Goal: Task Accomplishment & Management: Manage account settings

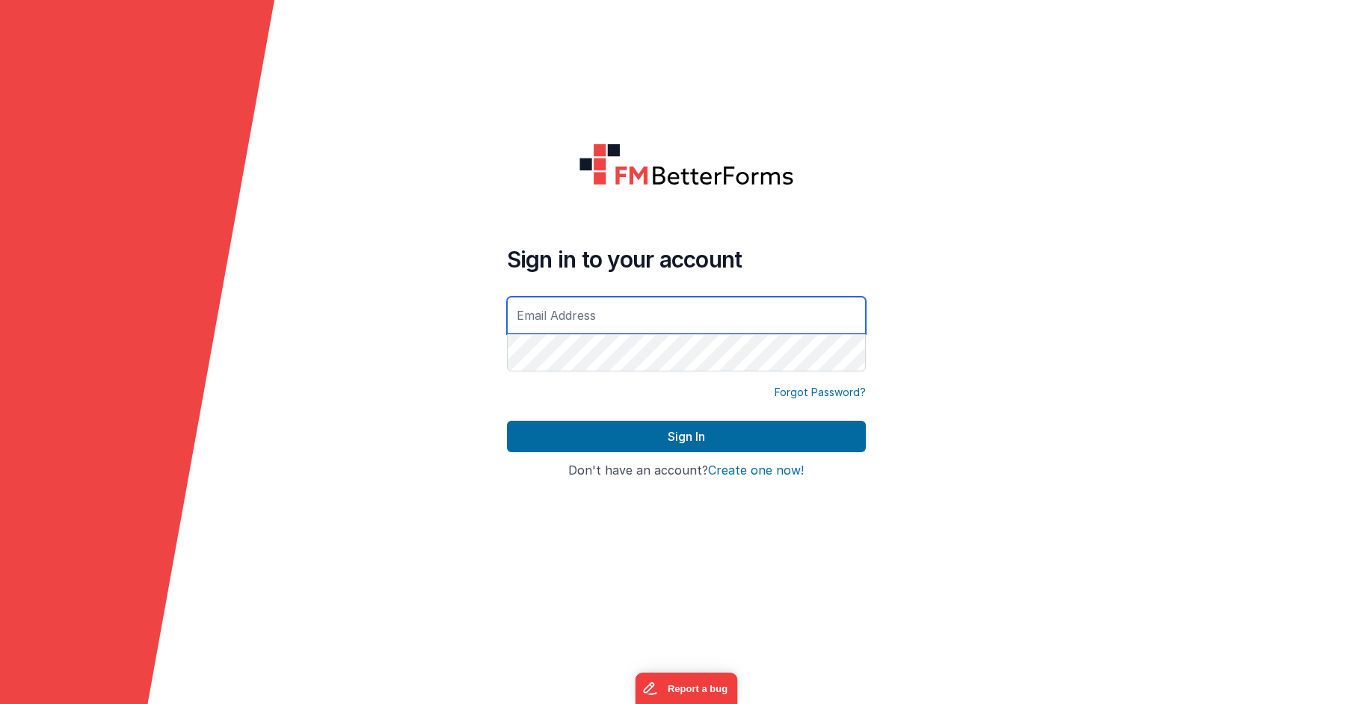
type input "[PERSON_NAME][EMAIL_ADDRESS][DOMAIN_NAME]"
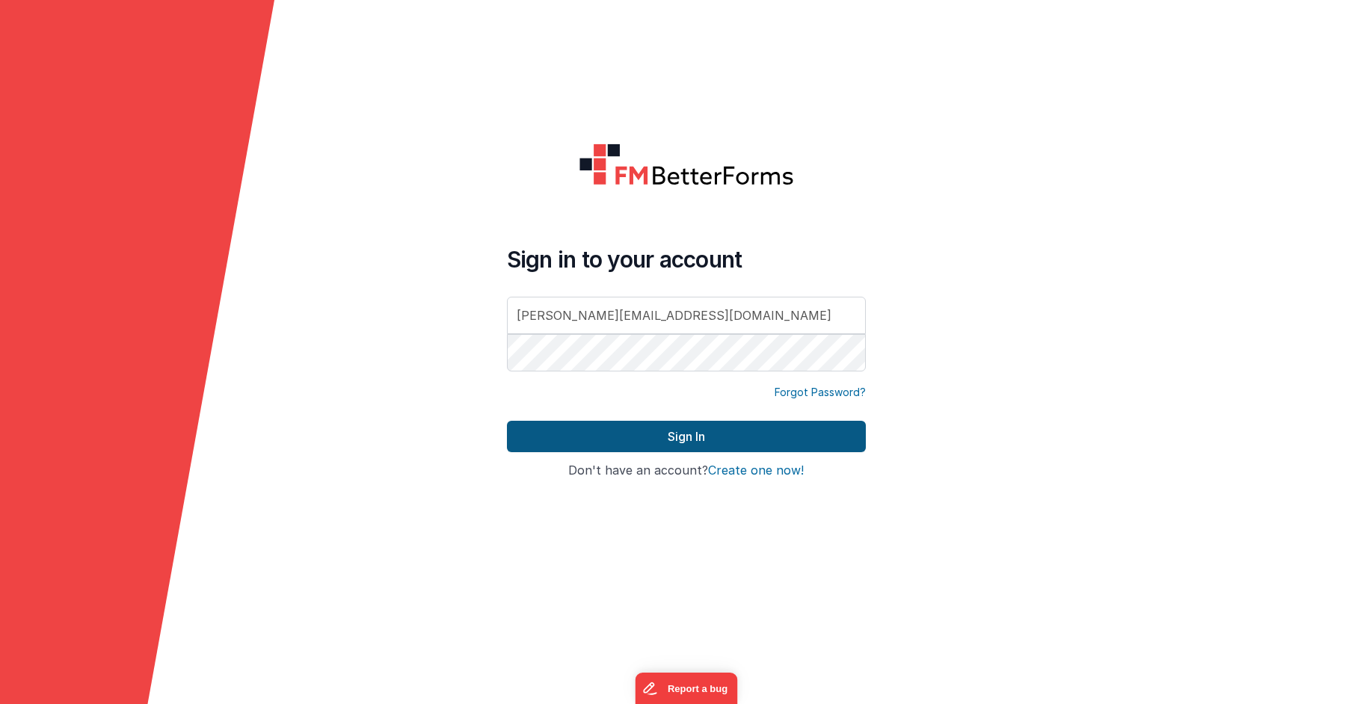
click at [668, 443] on button "Sign In" at bounding box center [686, 436] width 359 height 31
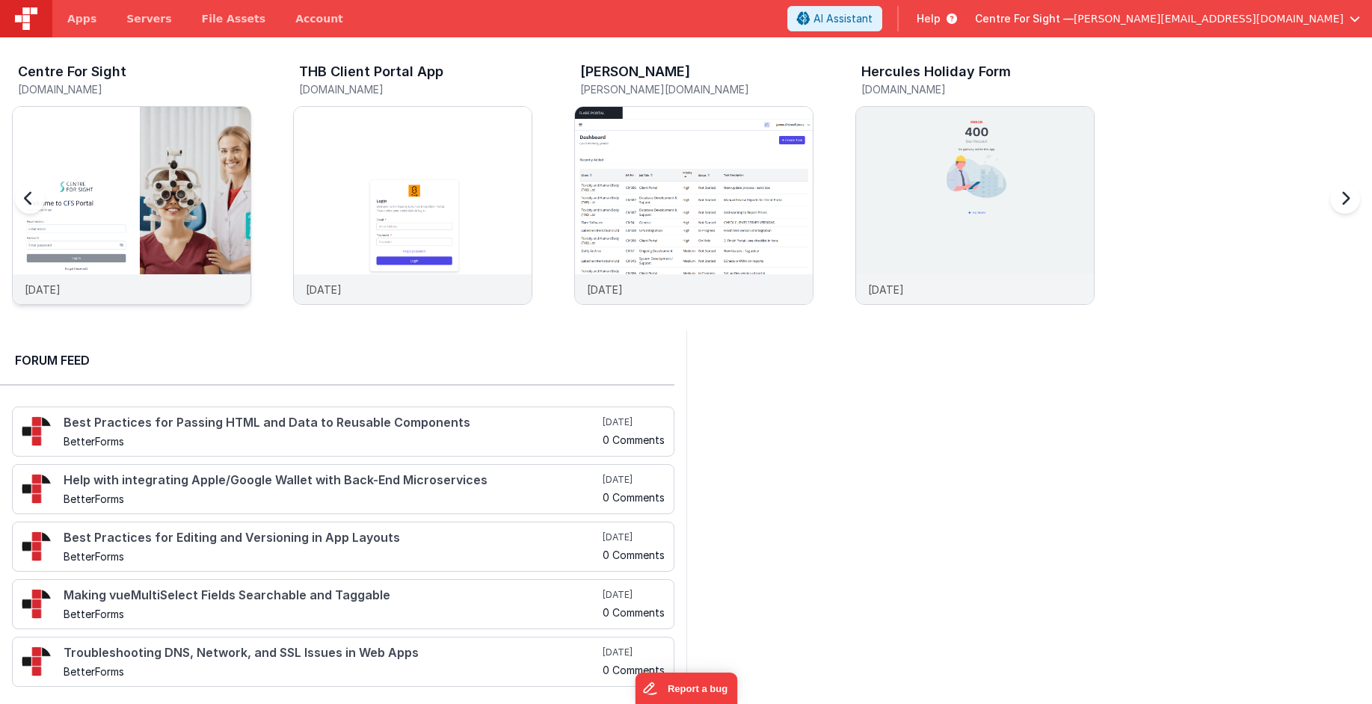
click at [134, 136] on img at bounding box center [132, 226] width 238 height 238
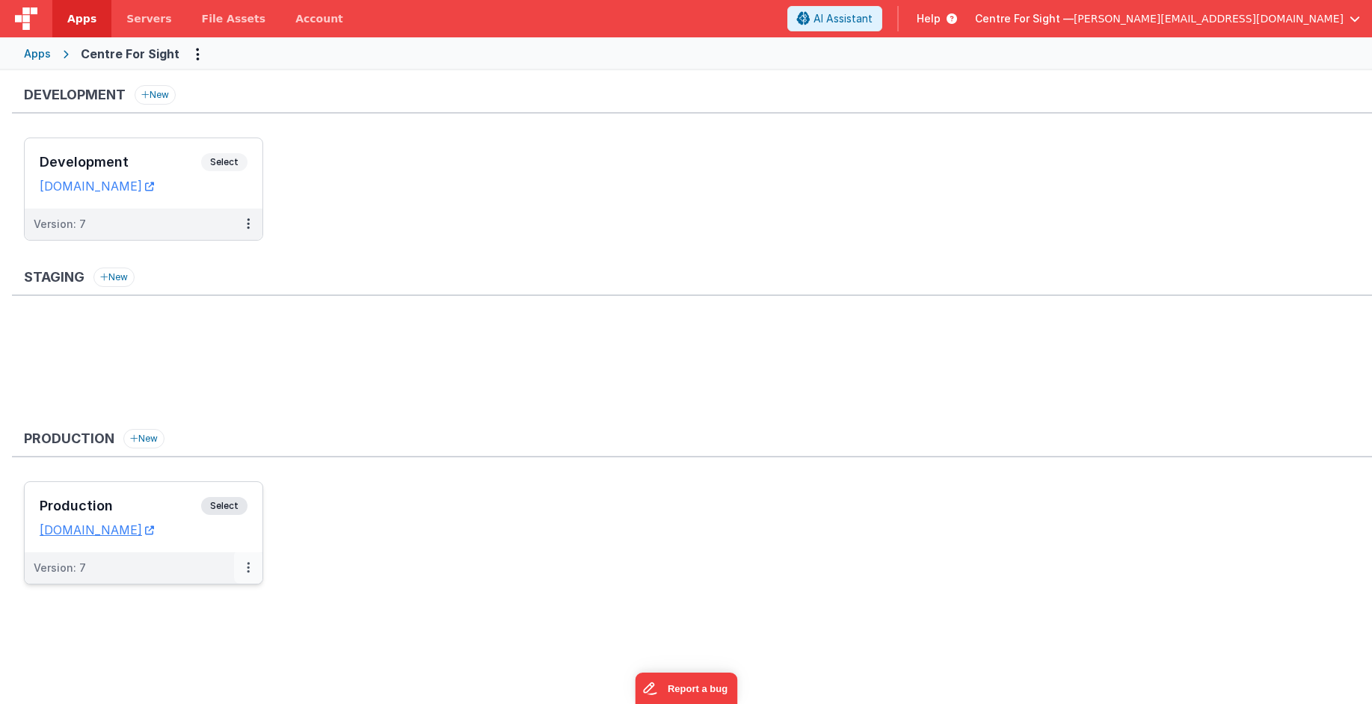
click at [244, 566] on button at bounding box center [248, 567] width 28 height 31
click at [236, 501] on div at bounding box center [686, 352] width 1372 height 704
click at [247, 567] on icon at bounding box center [248, 567] width 3 height 1
click at [166, 607] on link "Edit" at bounding box center [197, 601] width 132 height 27
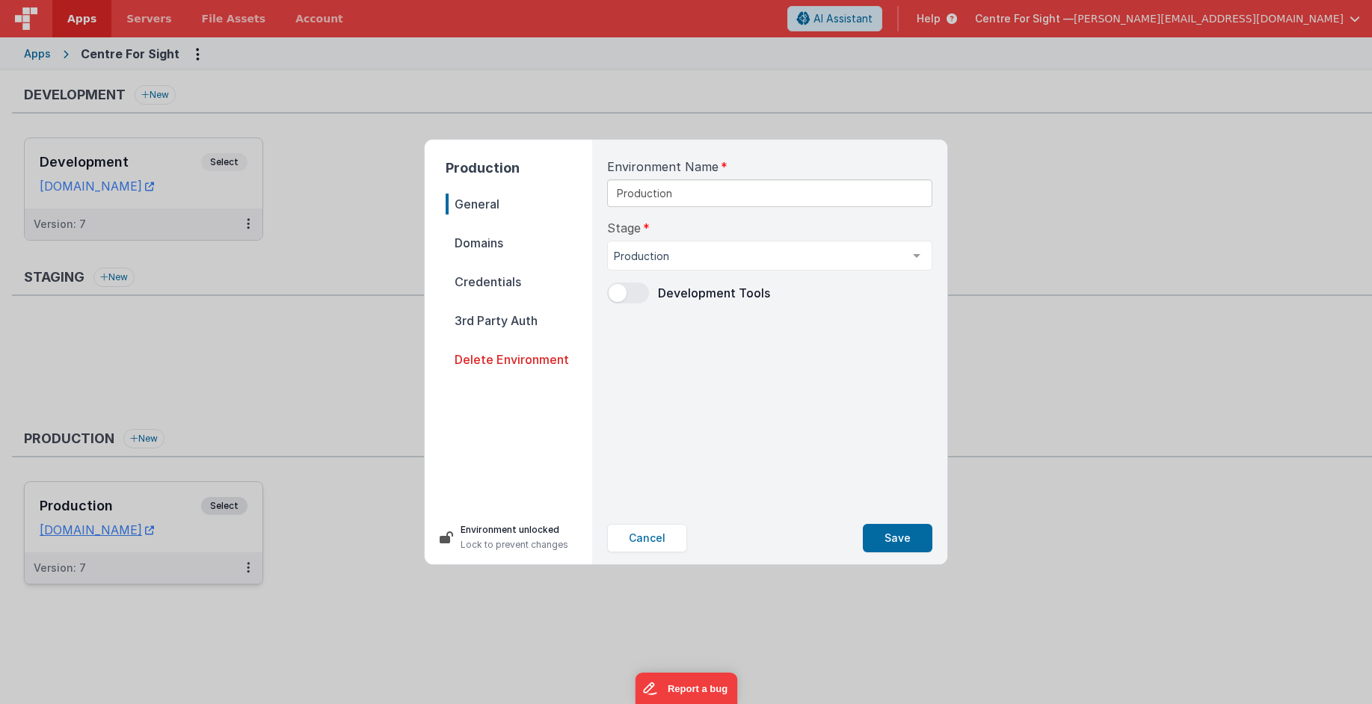
click at [498, 283] on span "Credentials" at bounding box center [519, 281] width 147 height 21
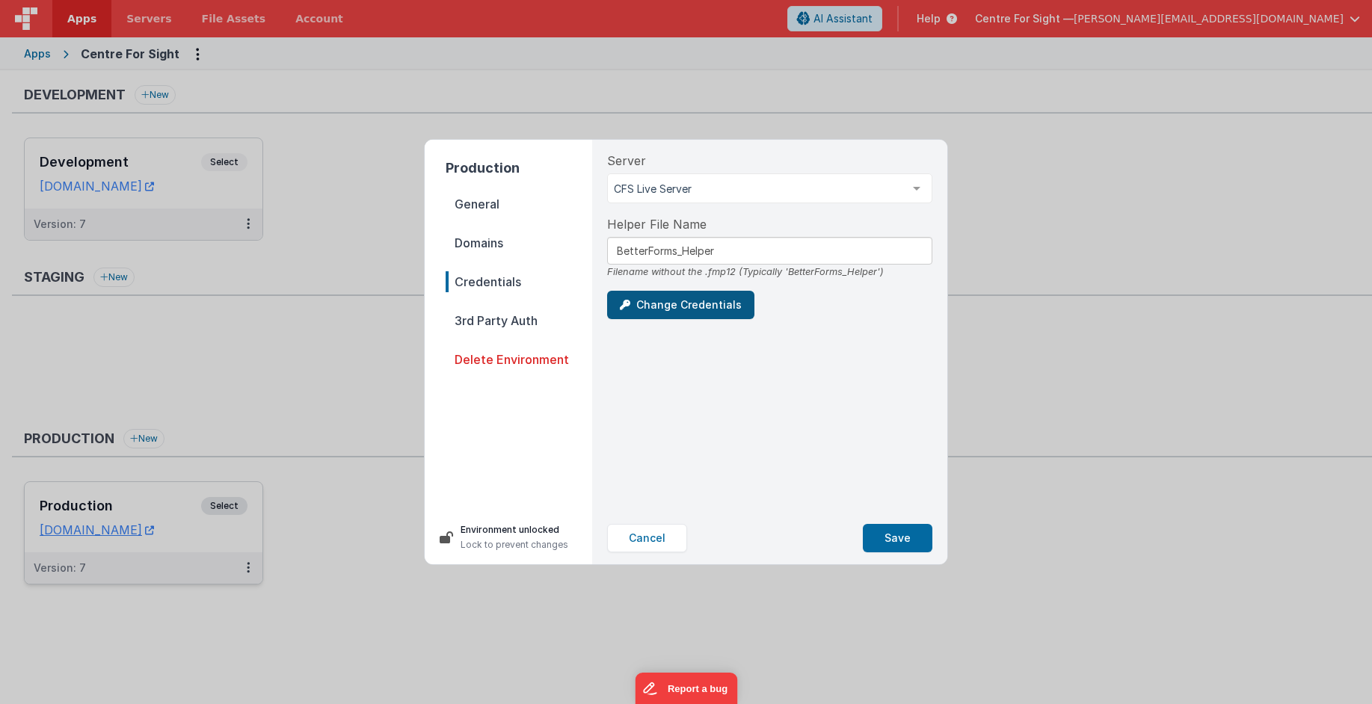
click at [685, 306] on button "Change Credentials" at bounding box center [680, 305] width 147 height 28
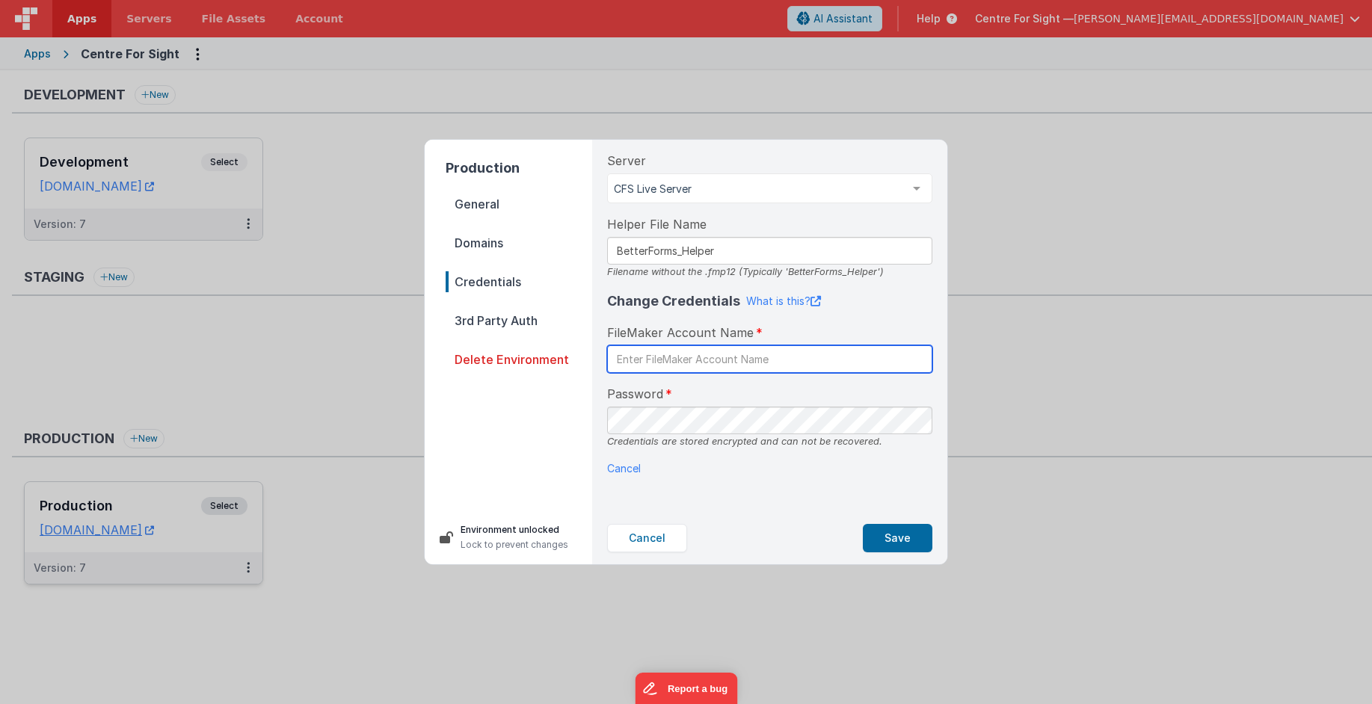
click at [693, 354] on input "text" at bounding box center [769, 359] width 325 height 28
click at [686, 404] on div "Password Credentials are stored encrypted and can not be recovered." at bounding box center [769, 417] width 325 height 64
click at [754, 357] on input "BetterForms" at bounding box center [769, 359] width 325 height 28
paste input "sS0B0zfvrApl"
click at [728, 362] on input "BetterForms sS0B0zfvrApl" at bounding box center [769, 359] width 325 height 28
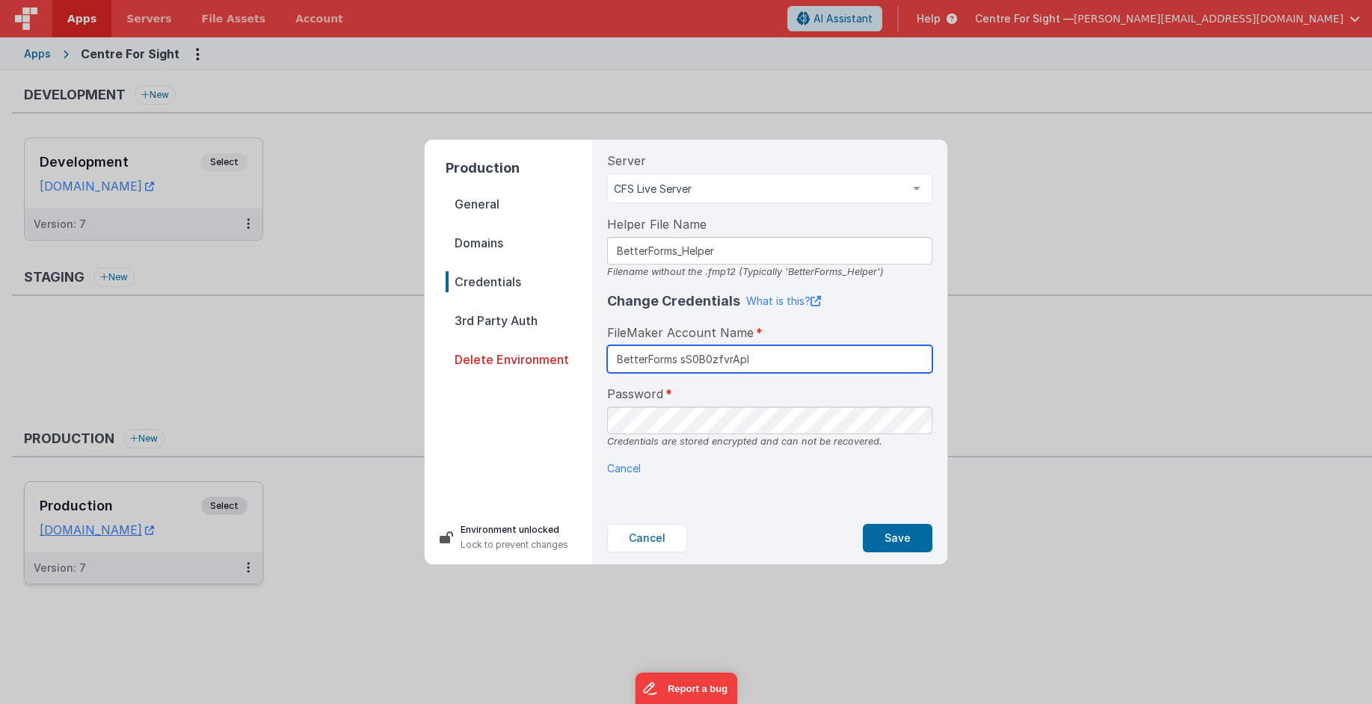
click at [728, 362] on input "BetterForms sS0B0zfvrApl" at bounding box center [769, 359] width 325 height 28
paste input "sS0B0zfvrApl"
drag, startPoint x: 682, startPoint y: 358, endPoint x: 847, endPoint y: 398, distance: 169.9
click at [755, 359] on input "BetterForms sS0B0zfvrApl" at bounding box center [769, 359] width 325 height 28
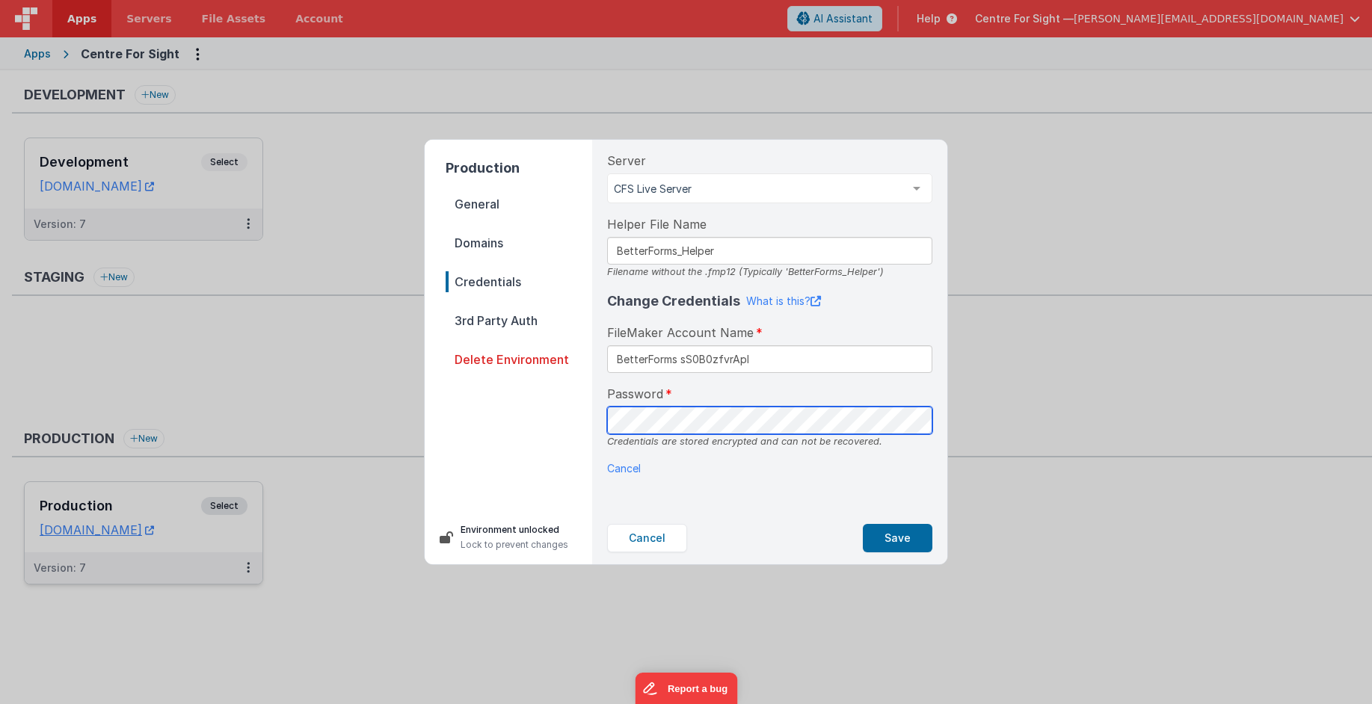
click at [537, 403] on div "Production General Domains Credentials 3rd Party Auth Delete Environment Enviro…" at bounding box center [686, 352] width 523 height 425
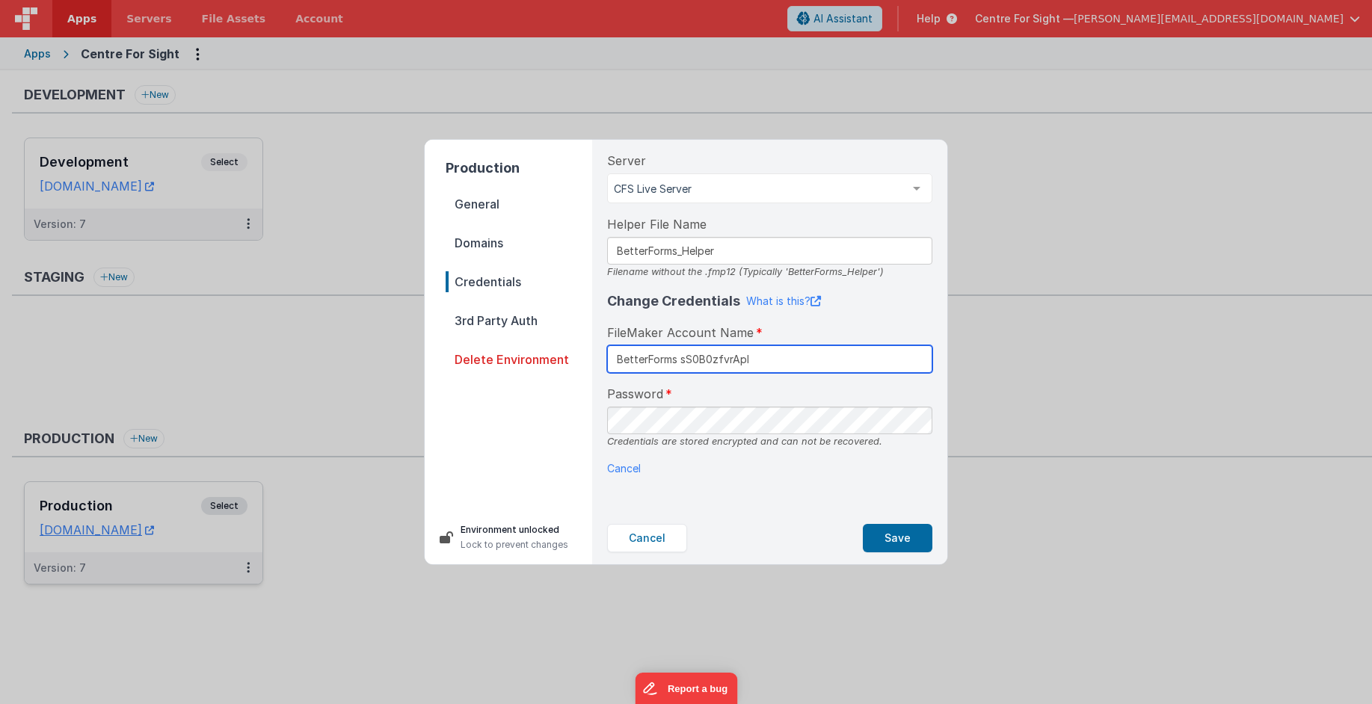
click at [700, 357] on input "BetterForms sS0B0zfvrApl" at bounding box center [769, 359] width 325 height 28
drag, startPoint x: 700, startPoint y: 357, endPoint x: 758, endPoint y: 403, distance: 73.4
click at [700, 359] on input "BetterForms sS0B0zfvrApl" at bounding box center [769, 359] width 325 height 28
paste input "sS0B0zfvrApl"
type input "N"
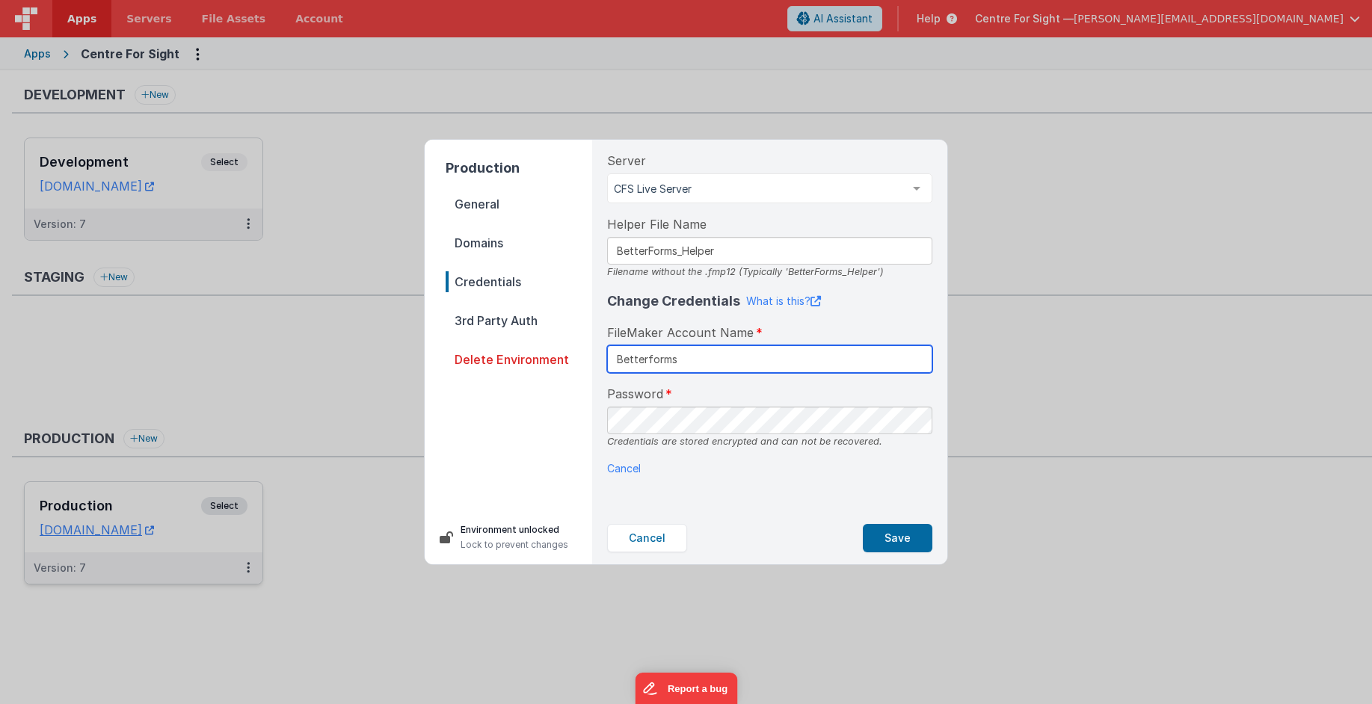
paste input "sS0B0zfvrApl"
type input "Betterforms"
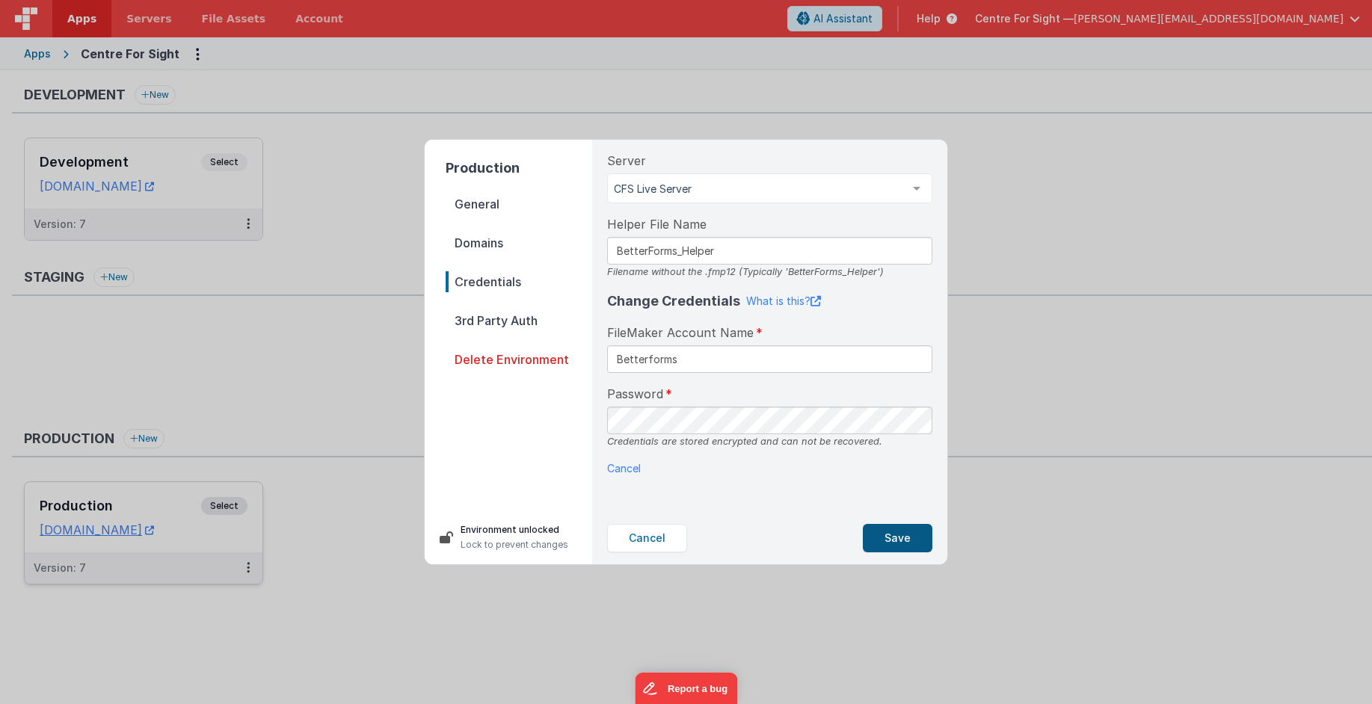
click at [890, 544] on button "Save" at bounding box center [898, 538] width 70 height 28
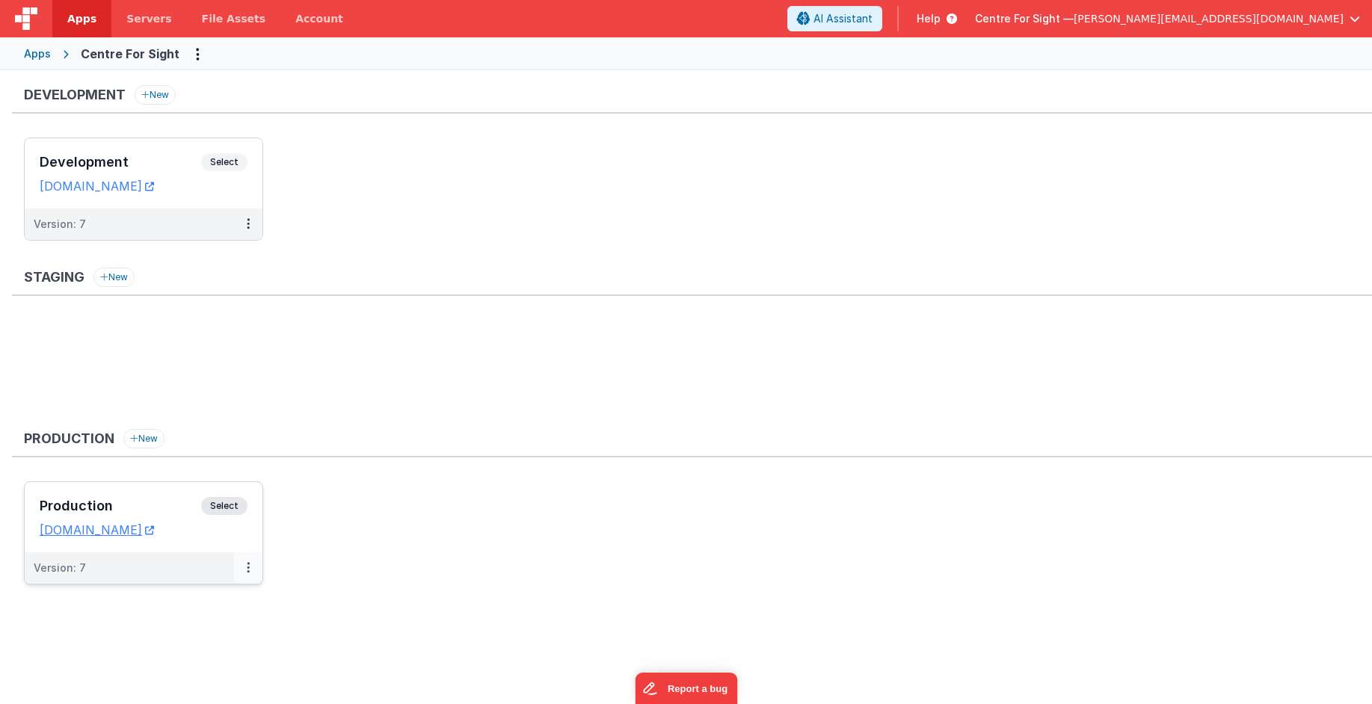
click at [250, 571] on button at bounding box center [248, 567] width 28 height 31
click at [199, 603] on link "Edit" at bounding box center [197, 601] width 132 height 27
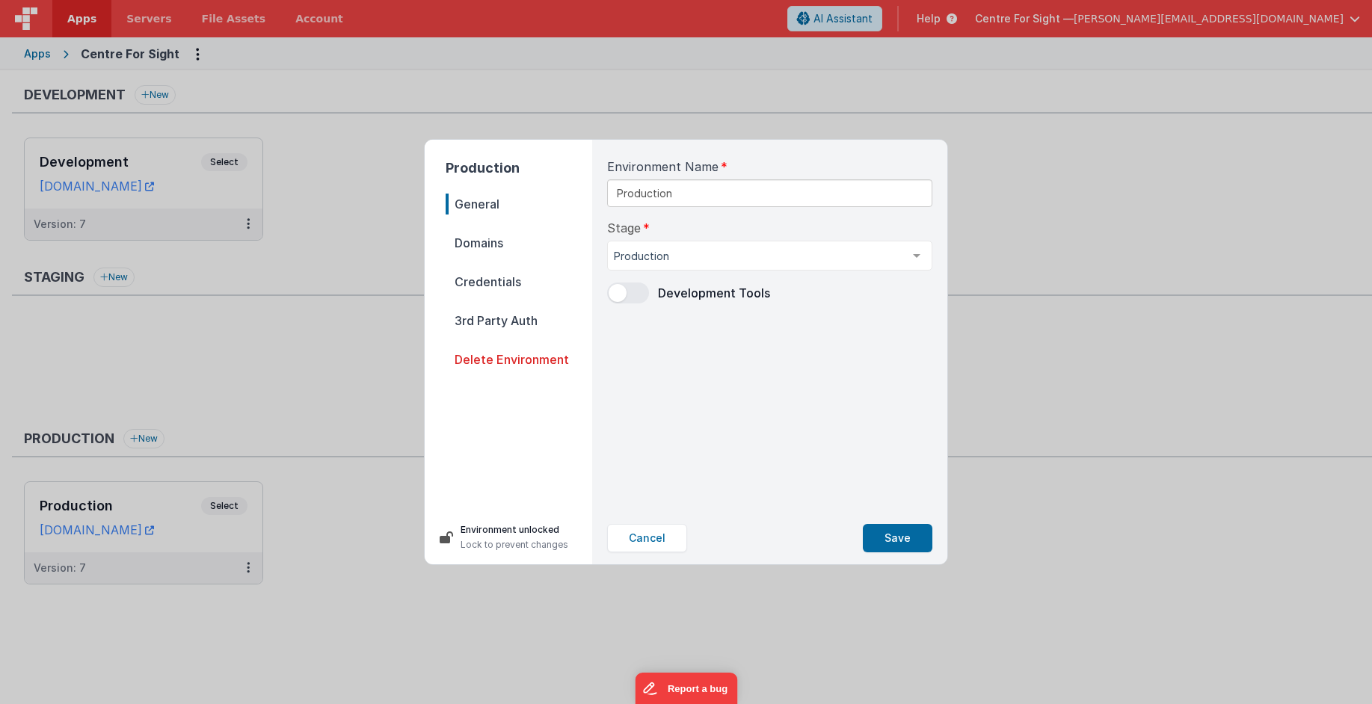
drag, startPoint x: 530, startPoint y: 287, endPoint x: 506, endPoint y: 283, distance: 24.2
click at [527, 287] on span "Credentials" at bounding box center [519, 281] width 147 height 21
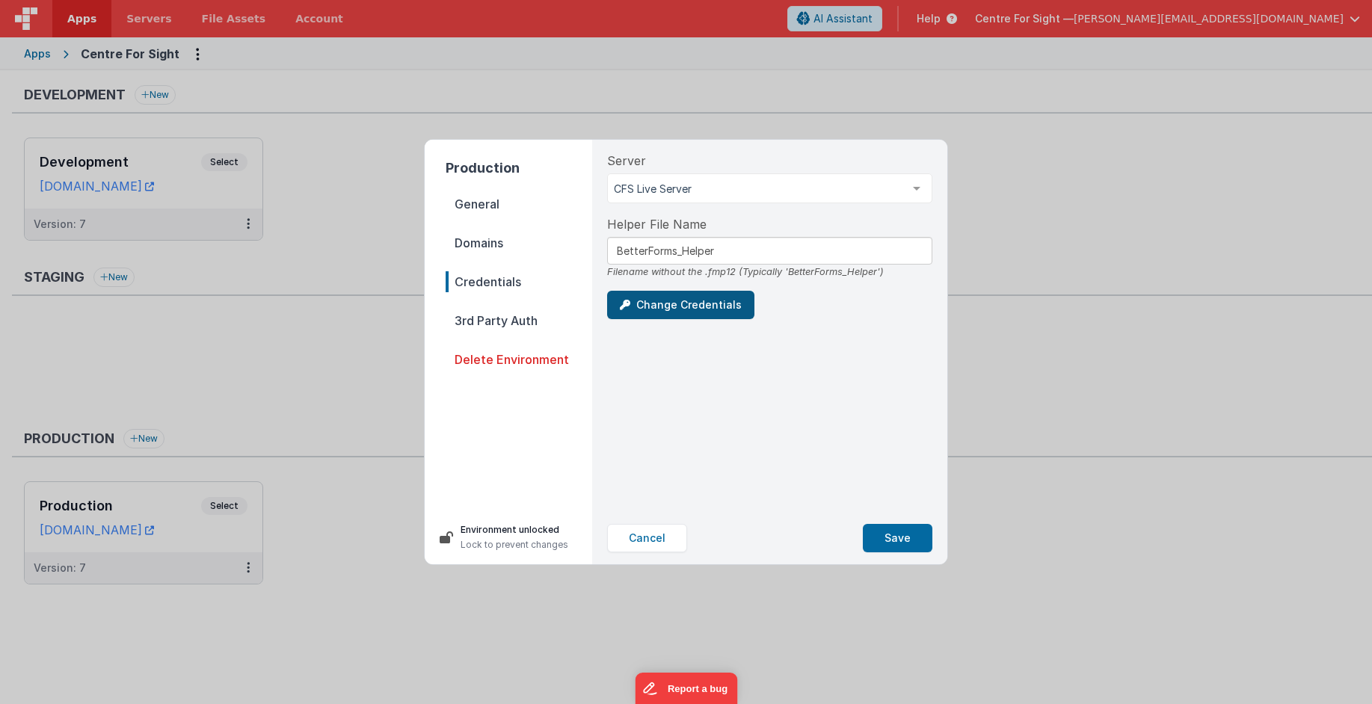
click at [694, 305] on button "Change Credentials" at bounding box center [680, 305] width 147 height 28
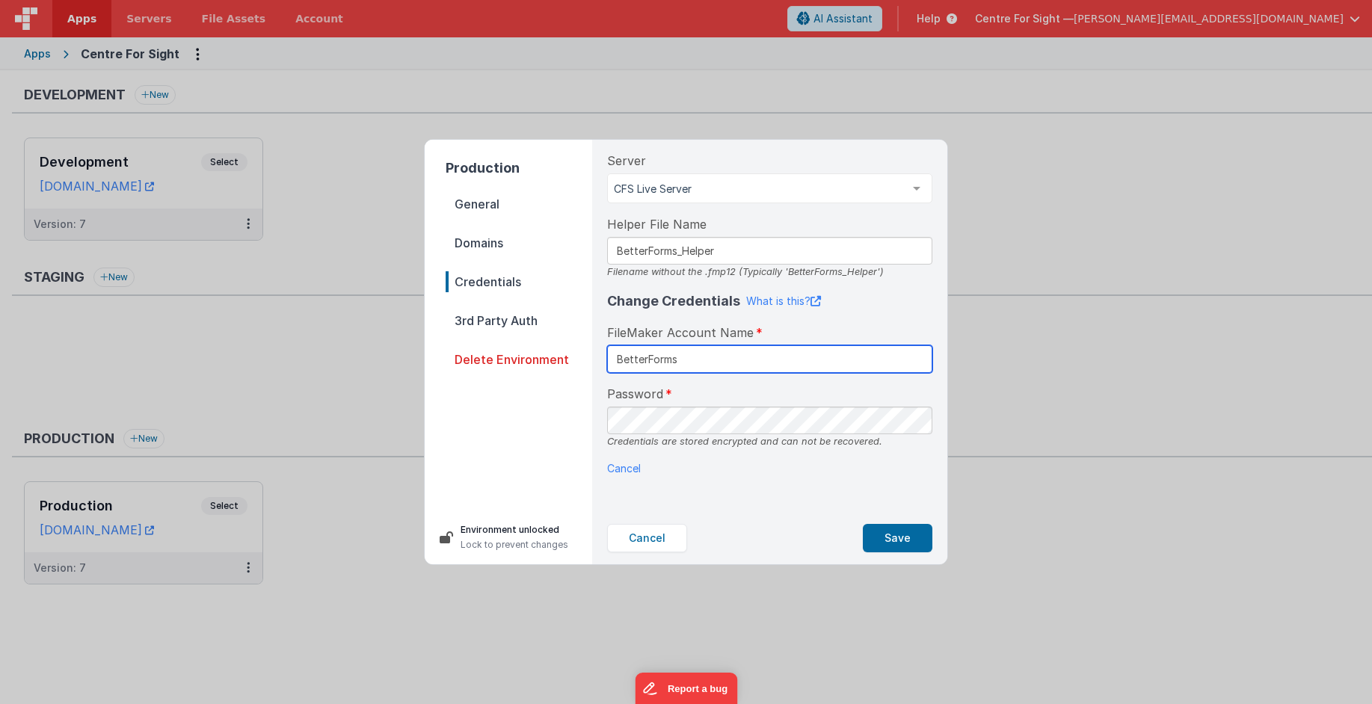
type input "BetterForms"
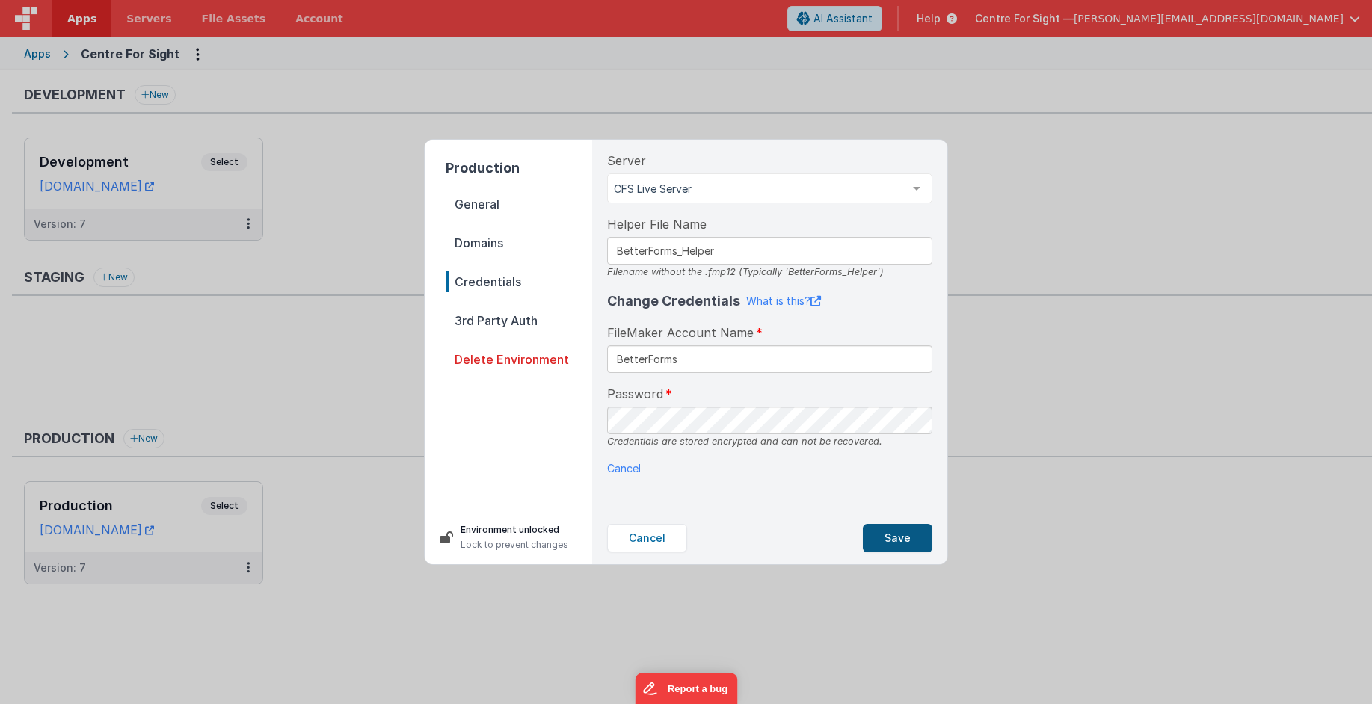
click at [905, 539] on button "Save" at bounding box center [898, 538] width 70 height 28
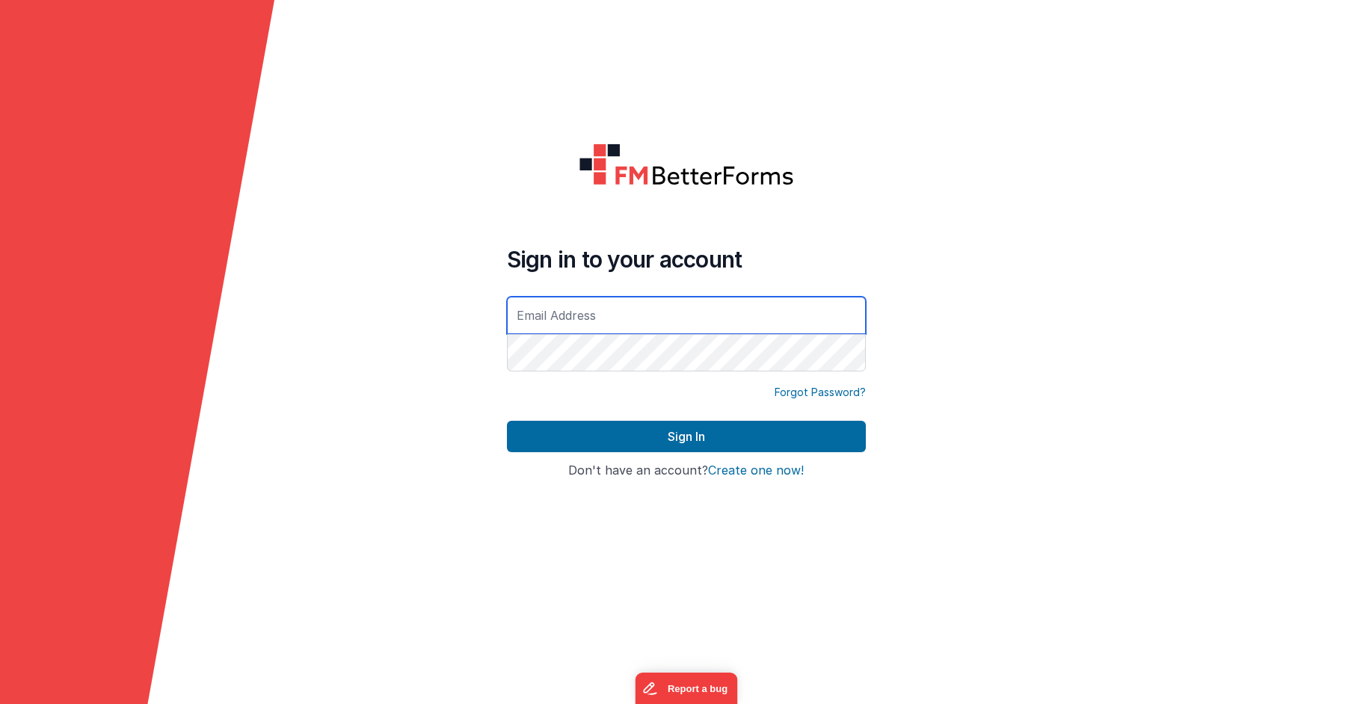
type input "[PERSON_NAME][EMAIL_ADDRESS][DOMAIN_NAME]"
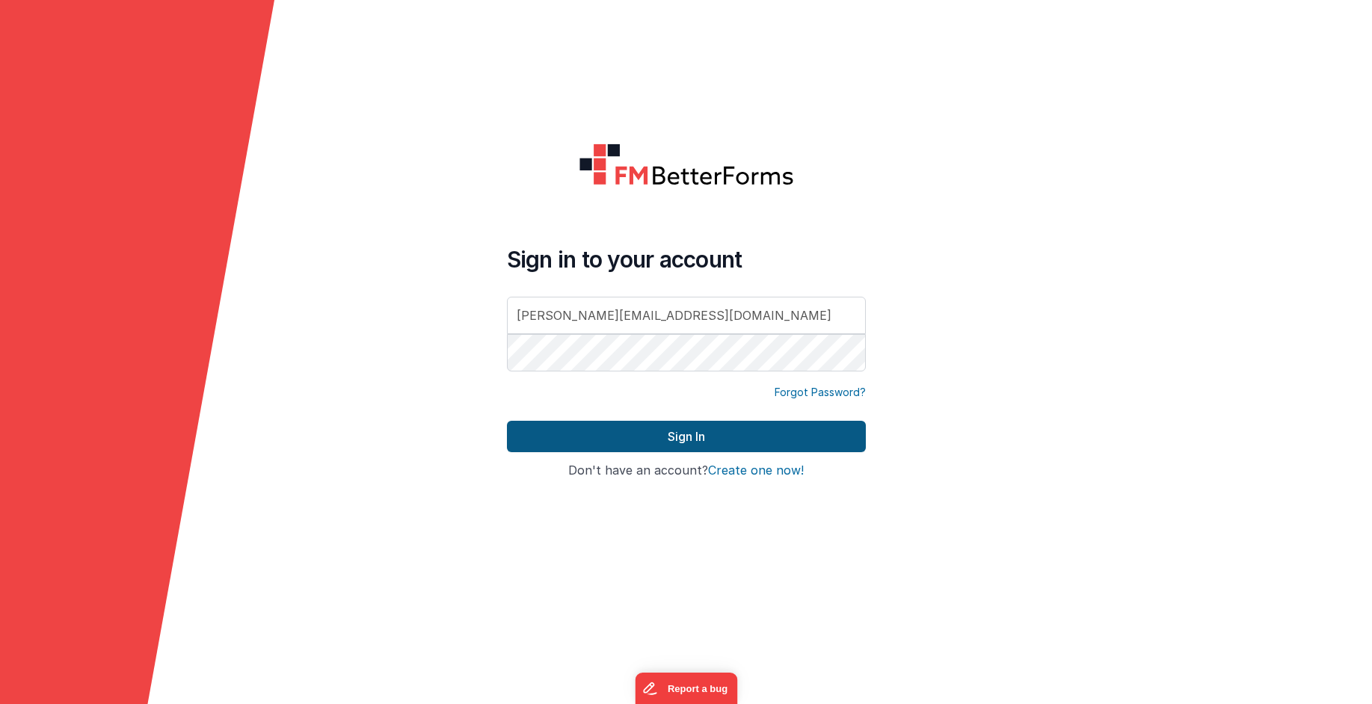
click at [637, 435] on button "Sign In" at bounding box center [686, 436] width 359 height 31
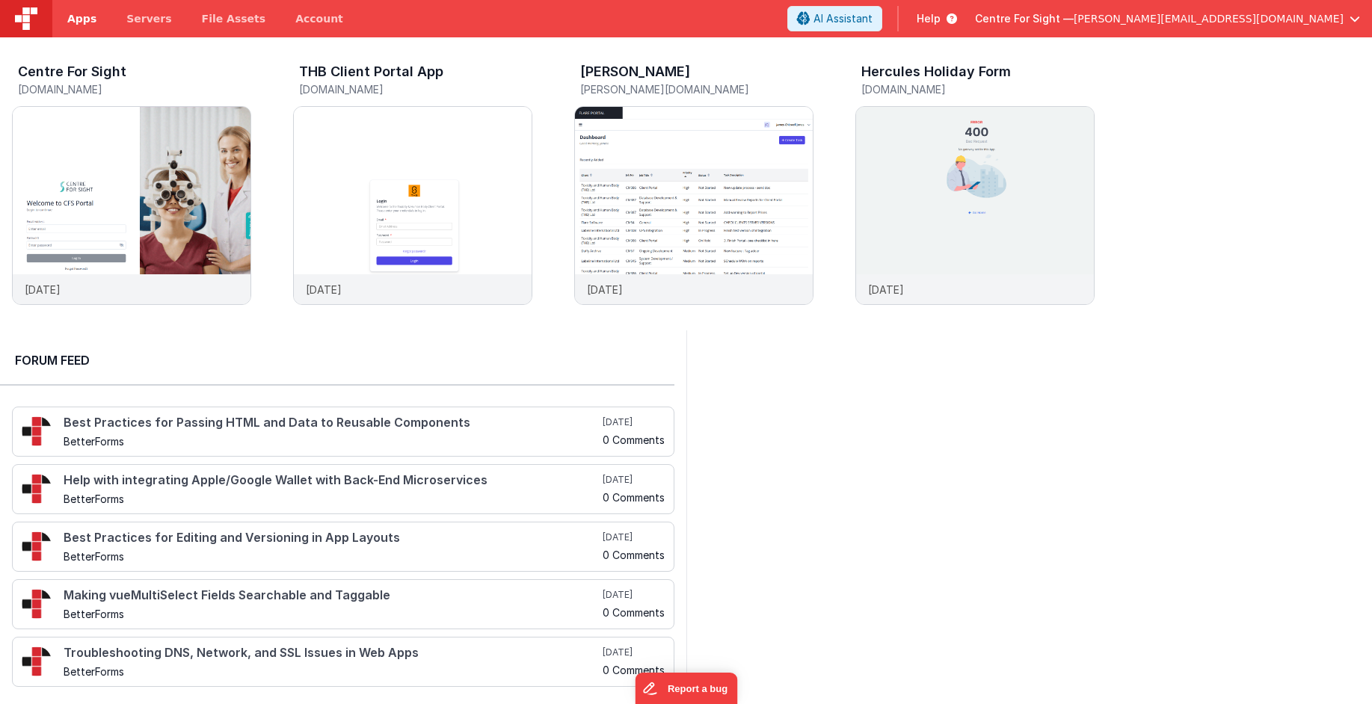
click at [77, 19] on span "Apps" at bounding box center [81, 18] width 29 height 15
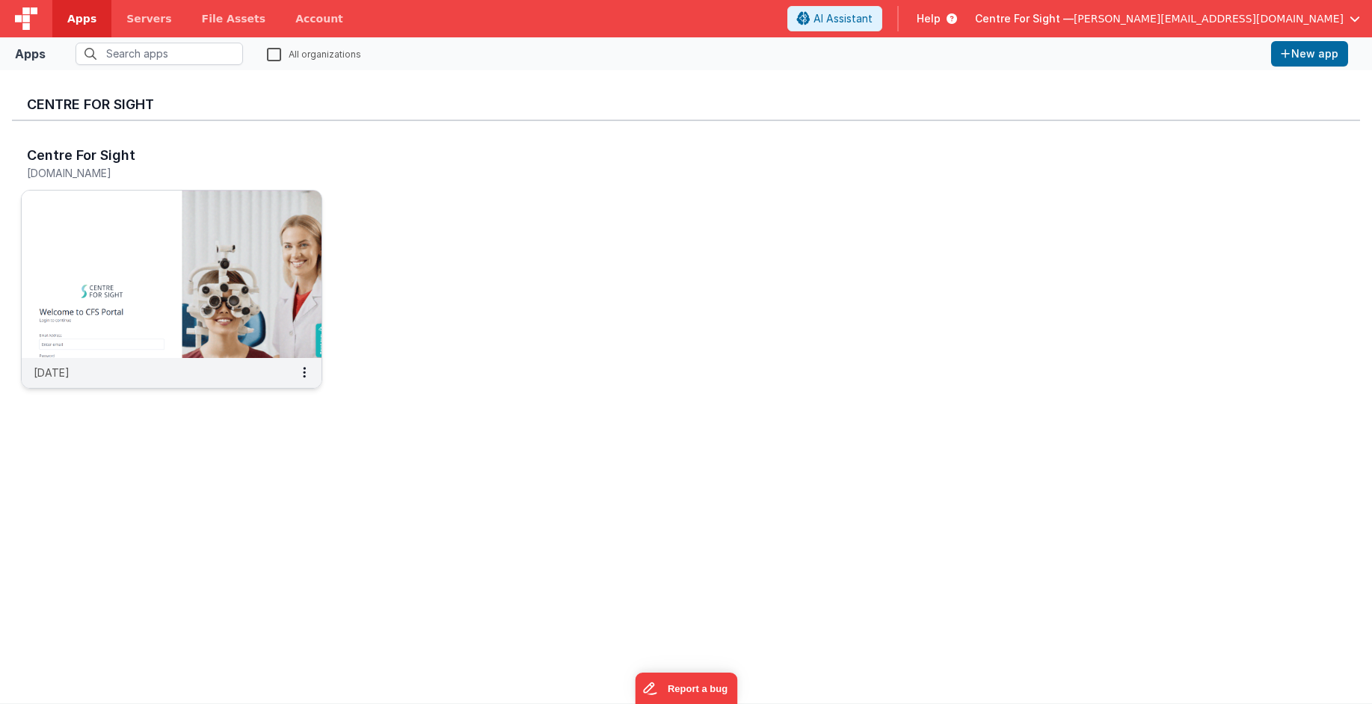
click at [156, 250] on img at bounding box center [172, 274] width 300 height 167
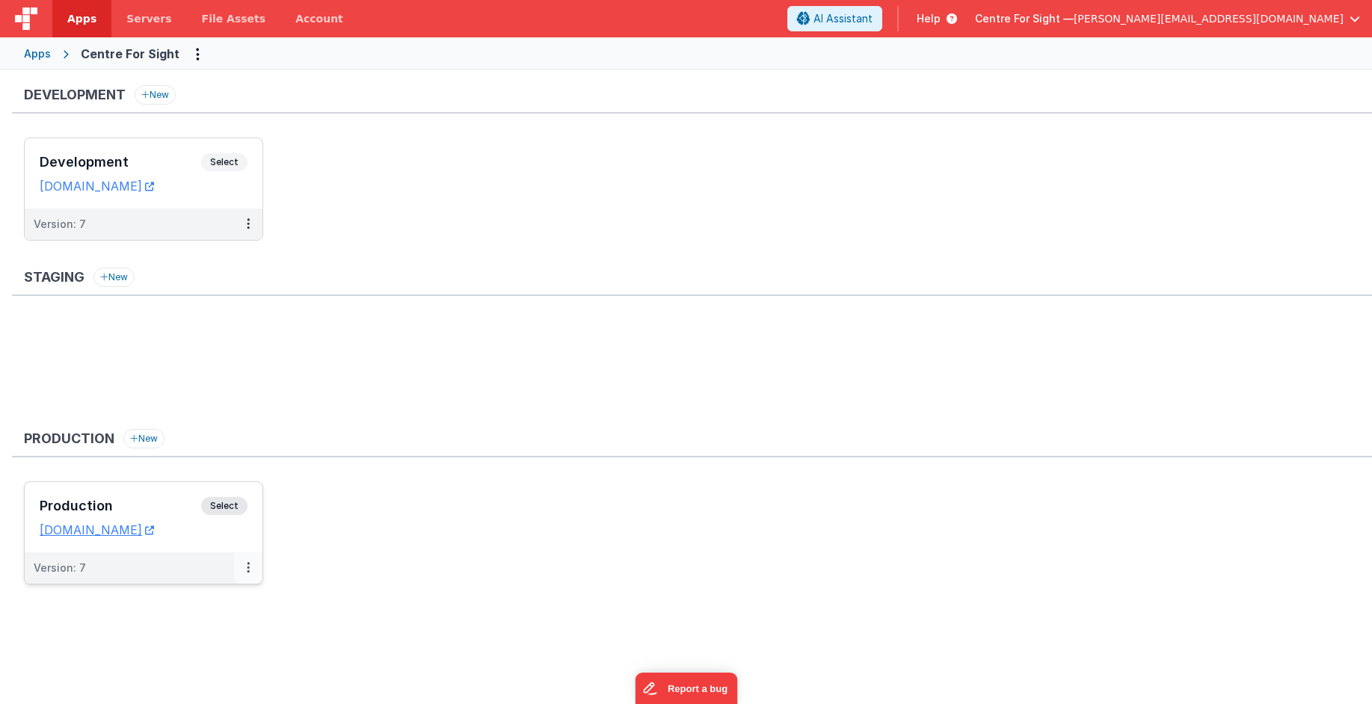
click at [250, 569] on button at bounding box center [248, 567] width 28 height 31
click at [207, 602] on link "Edit" at bounding box center [197, 601] width 132 height 27
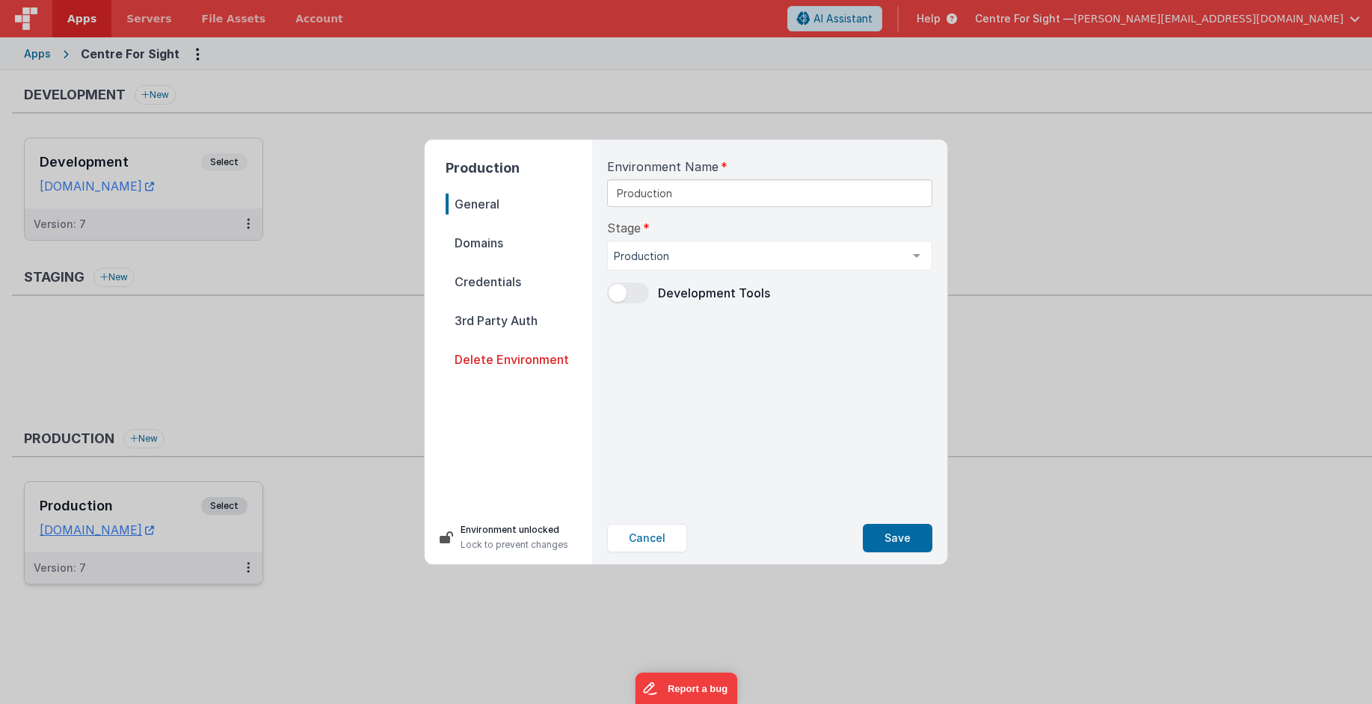
click at [519, 276] on span "Credentials" at bounding box center [519, 281] width 147 height 21
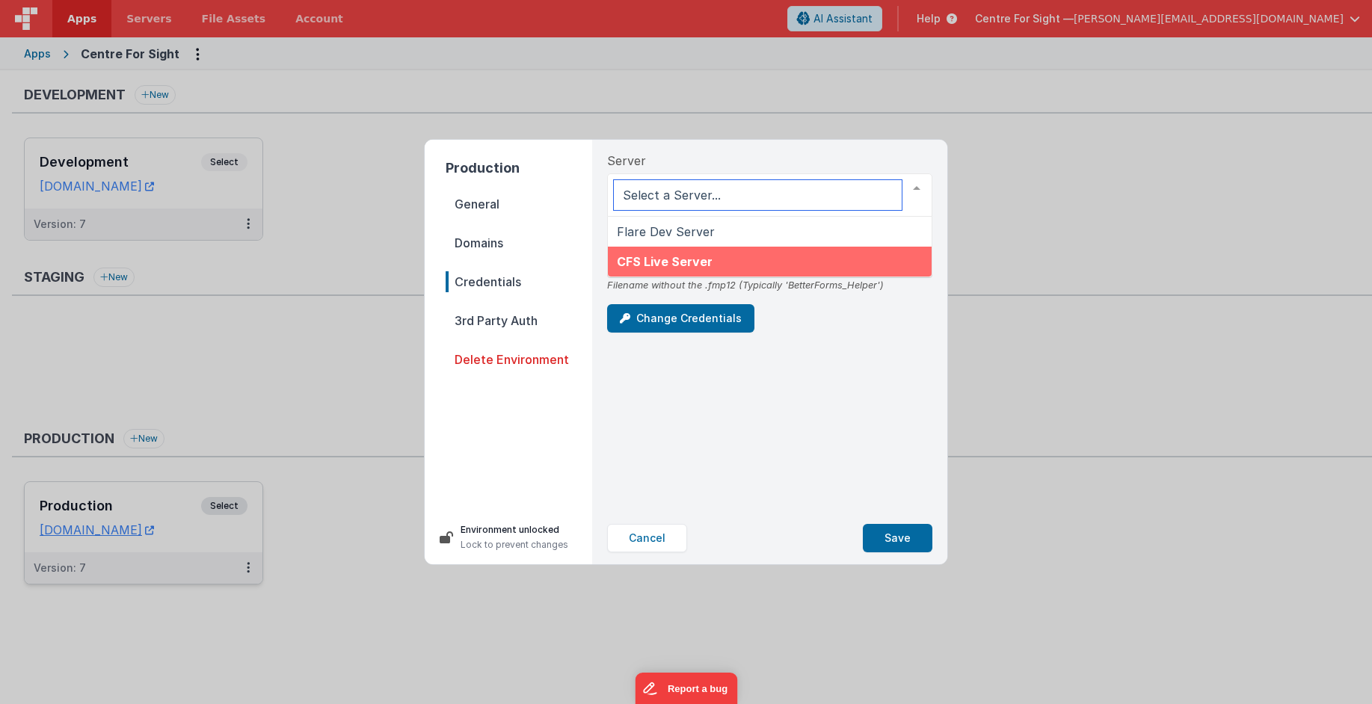
click at [739, 271] on span "CFS Live Server" at bounding box center [770, 262] width 324 height 30
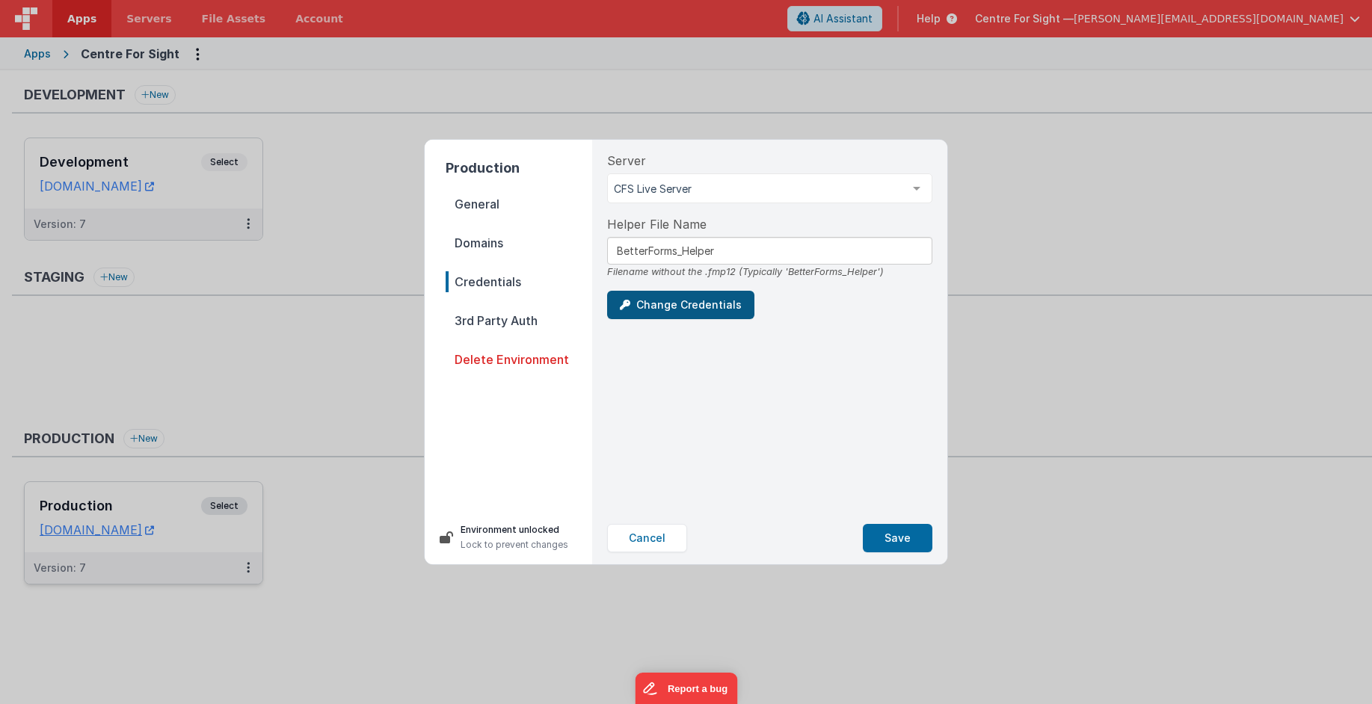
click at [706, 304] on button "Change Credentials" at bounding box center [680, 305] width 147 height 28
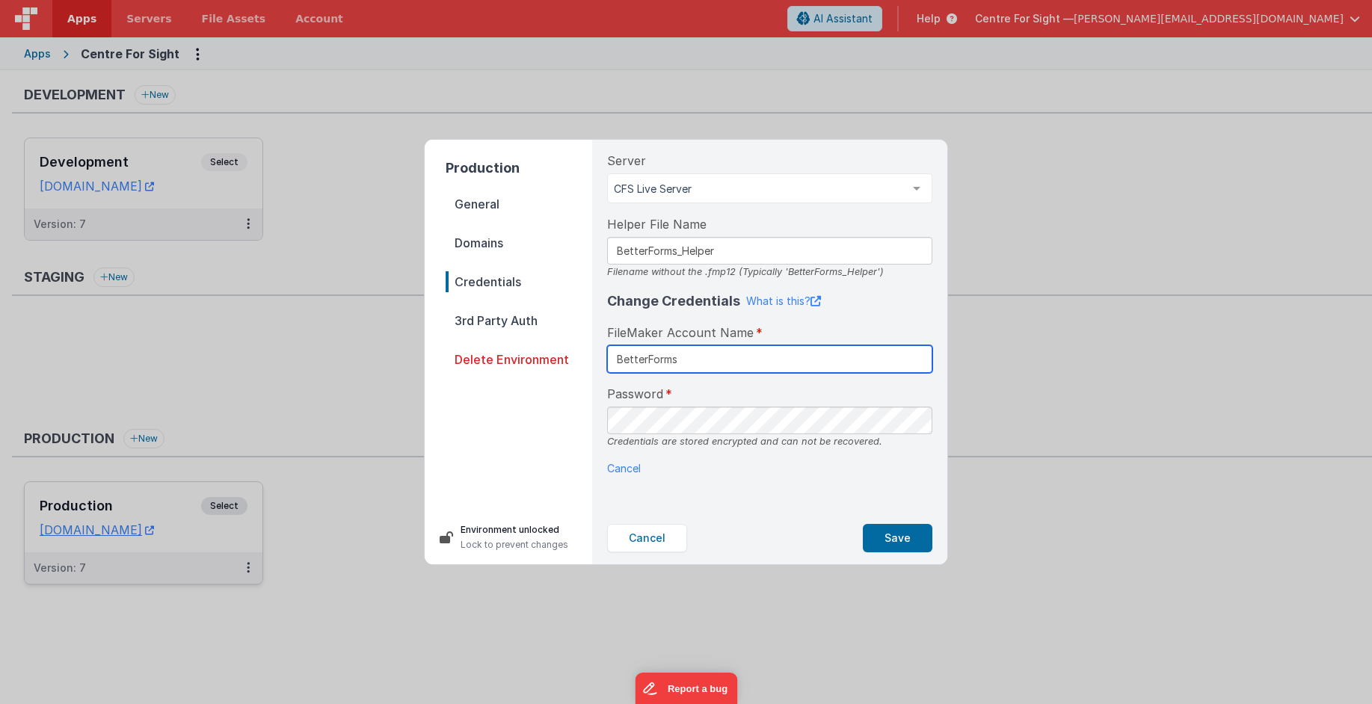
click at [725, 354] on input "BetterForms" at bounding box center [769, 359] width 325 height 28
paste input "sS0B0zfvrApl"
type input "BetterForms"
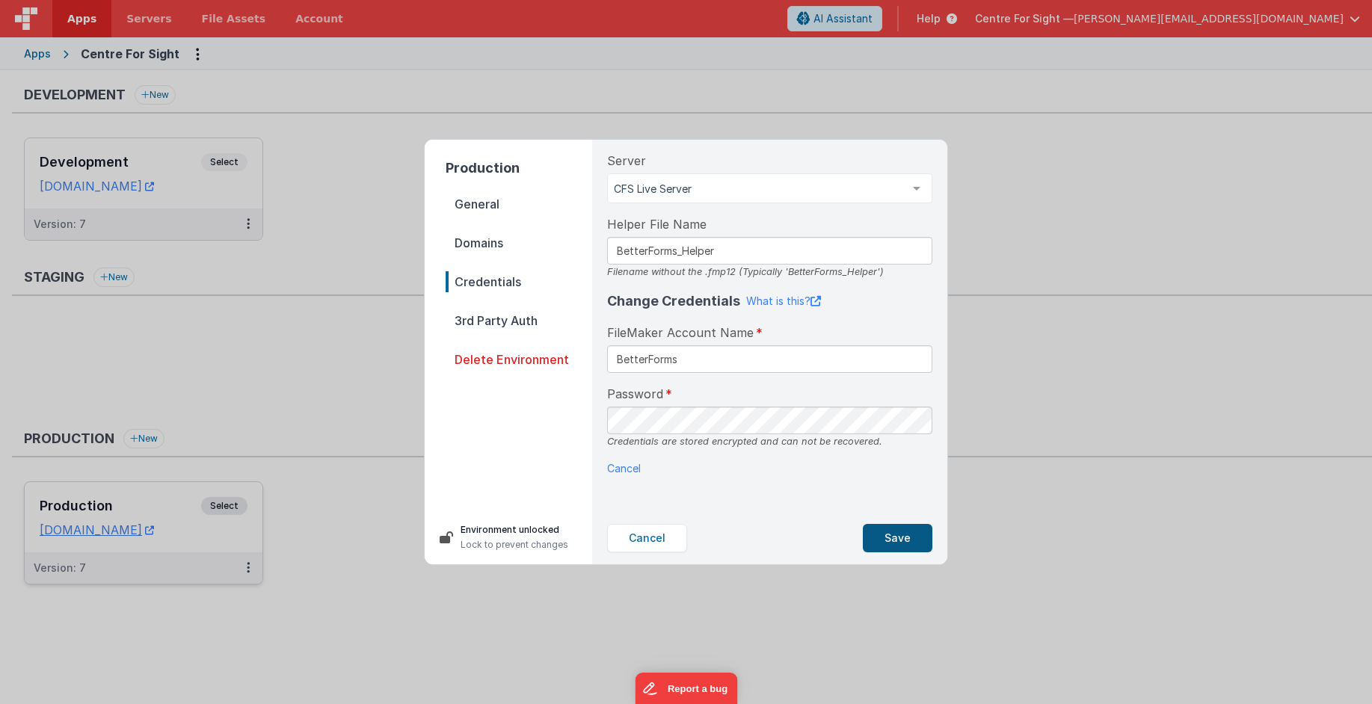
click at [881, 533] on button "Save" at bounding box center [898, 538] width 70 height 28
